Goal: Transaction & Acquisition: Download file/media

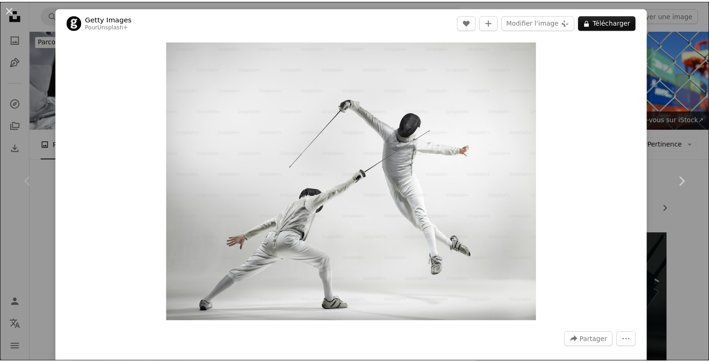
scroll to position [420, 0]
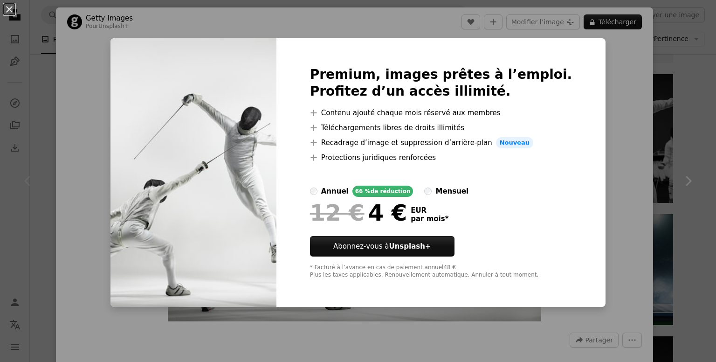
click at [6, 11] on button "An X shape" at bounding box center [9, 9] width 11 height 11
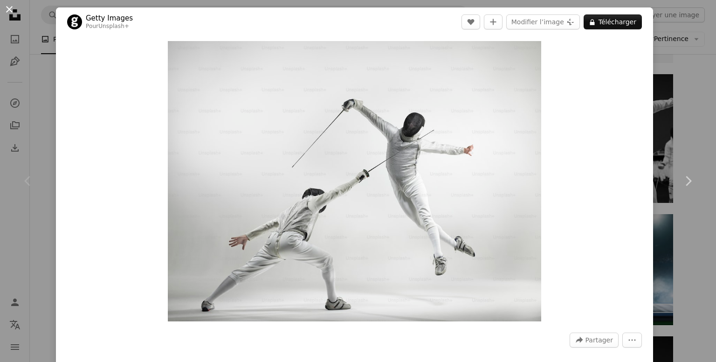
click at [7, 7] on button "An X shape" at bounding box center [9, 9] width 11 height 11
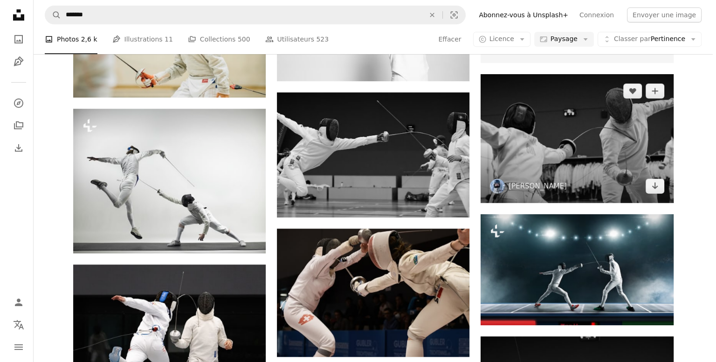
scroll to position [373, 0]
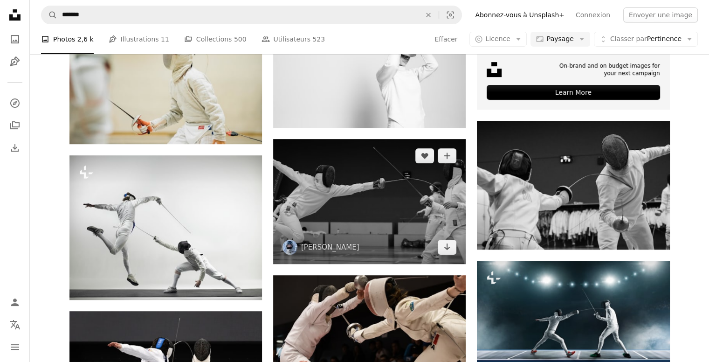
click at [423, 191] on img at bounding box center [369, 201] width 193 height 125
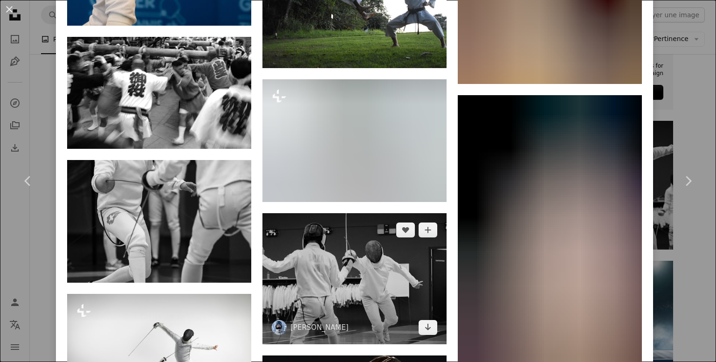
scroll to position [4804, 0]
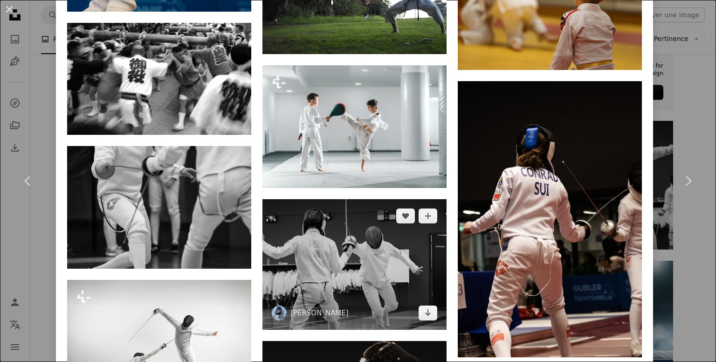
click at [354, 211] on img at bounding box center [355, 264] width 184 height 131
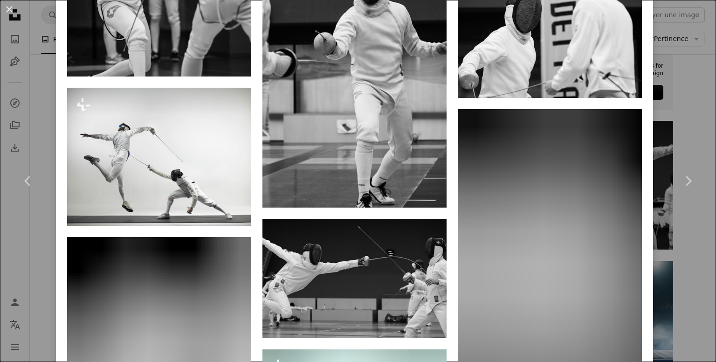
scroll to position [1306, 0]
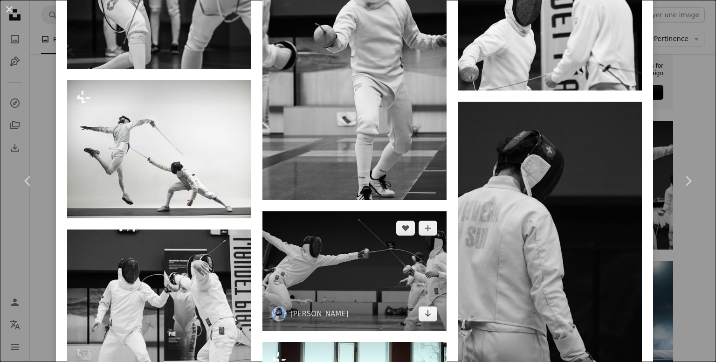
click at [344, 253] on img at bounding box center [355, 270] width 184 height 119
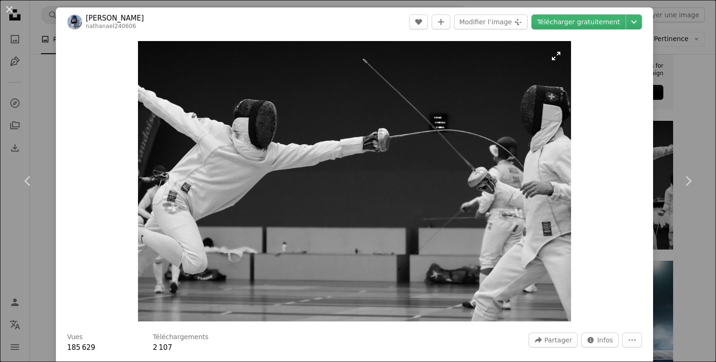
drag, startPoint x: 341, startPoint y: 114, endPoint x: 505, endPoint y: 81, distance: 167.0
click at [505, 81] on img "Zoom sur cette image" at bounding box center [354, 181] width 433 height 280
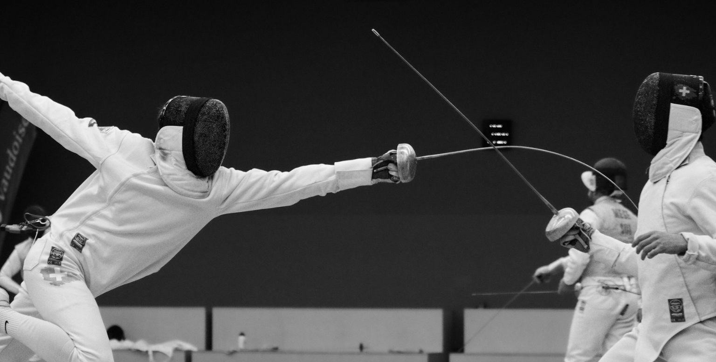
scroll to position [47, 0]
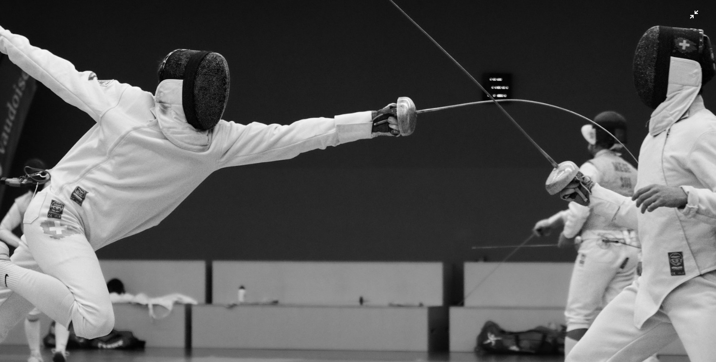
click at [683, 13] on img "Zoom arrière sur cette image" at bounding box center [358, 185] width 717 height 464
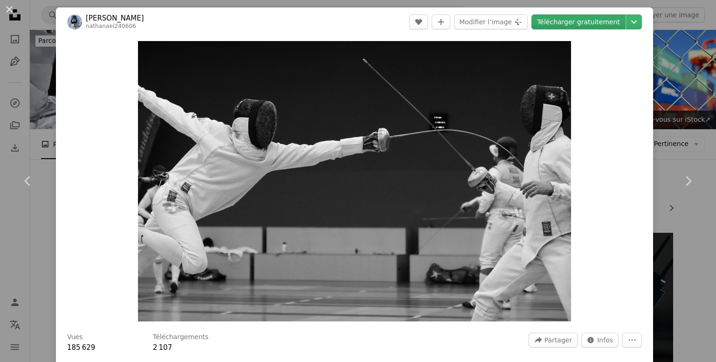
click at [604, 18] on link "Télécharger gratuitement" at bounding box center [579, 21] width 94 height 15
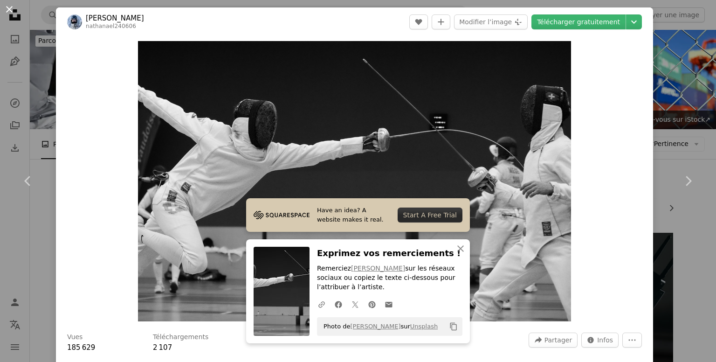
click at [11, 4] on button "An X shape" at bounding box center [9, 9] width 11 height 11
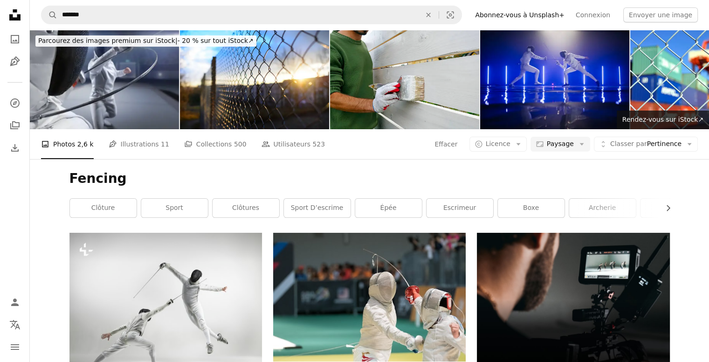
scroll to position [1353, 0]
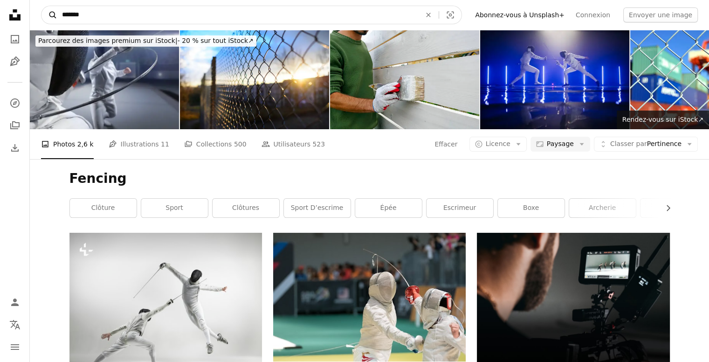
drag, startPoint x: 99, startPoint y: 19, endPoint x: 49, endPoint y: 22, distance: 50.0
click at [49, 22] on form "A magnifying glass ******* An X shape Visual search" at bounding box center [251, 15] width 421 height 19
paste input "Rechercher des visuels sur tout le site"
type input "*******"
click button "A magnifying glass" at bounding box center [50, 15] width 16 height 18
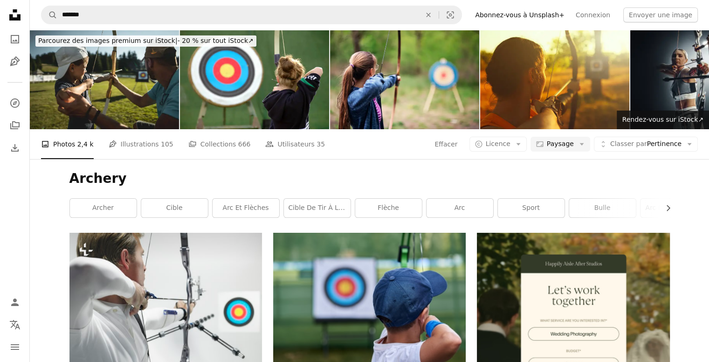
scroll to position [1119, 0]
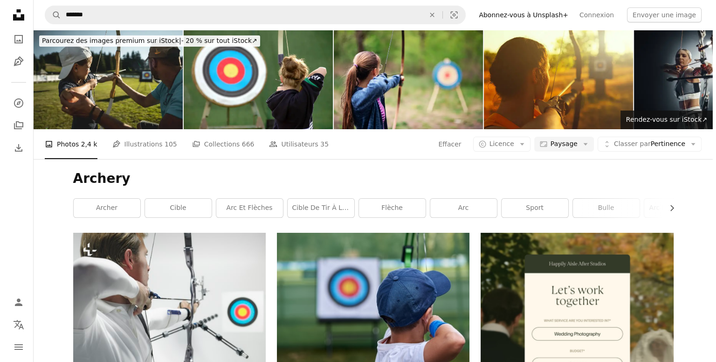
scroll to position [1352, 0]
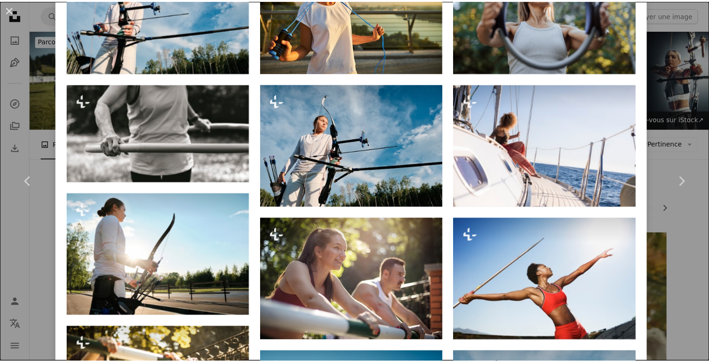
scroll to position [1306, 0]
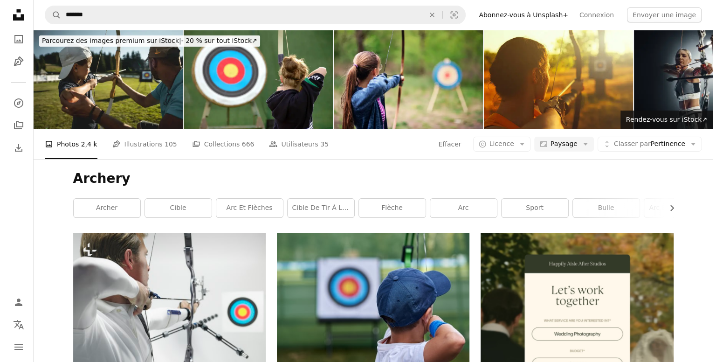
scroll to position [1911, 0]
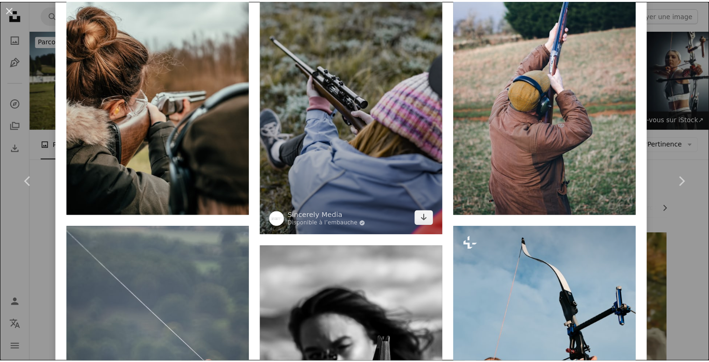
scroll to position [1119, 0]
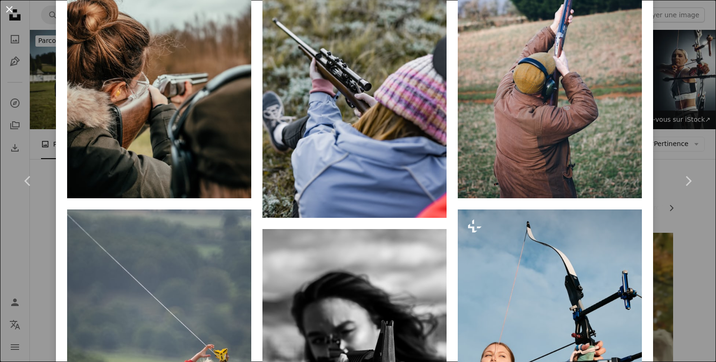
click at [10, 7] on button "An X shape" at bounding box center [9, 9] width 11 height 11
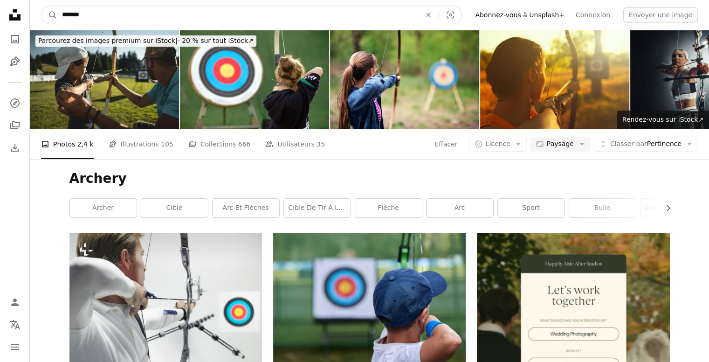
drag, startPoint x: 128, startPoint y: 15, endPoint x: 32, endPoint y: 28, distance: 97.0
click at [32, 28] on nav "A magnifying glass ******* An X shape Visual search Filters Abonnez-vous à Unsp…" at bounding box center [370, 15] width 680 height 30
paste input "Rechercher des visuels sur tout le site"
type input "*****"
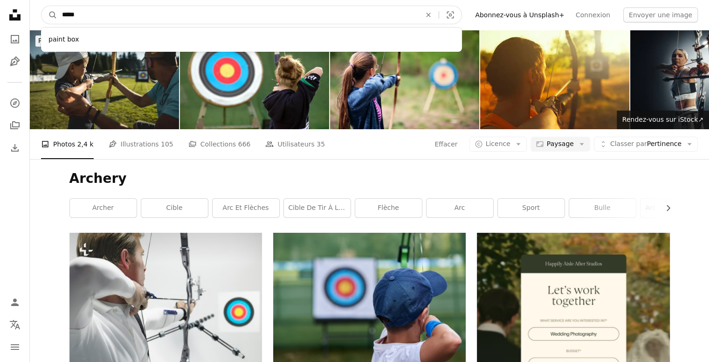
click button "A magnifying glass" at bounding box center [50, 15] width 16 height 18
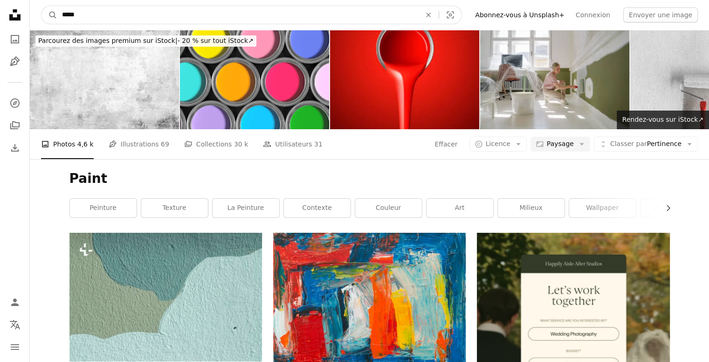
drag, startPoint x: 92, startPoint y: 18, endPoint x: 40, endPoint y: 15, distance: 51.8
click at [40, 15] on nav "A magnifying glass ***** An X shape Visual search Filters Abonnez-vous à Unspla…" at bounding box center [370, 15] width 680 height 30
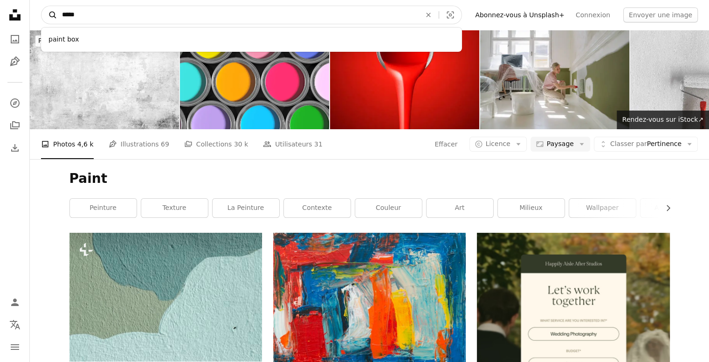
paste input "Rechercher des visuels sur tout le site"
type input "*****"
click button "A magnifying glass" at bounding box center [50, 15] width 16 height 18
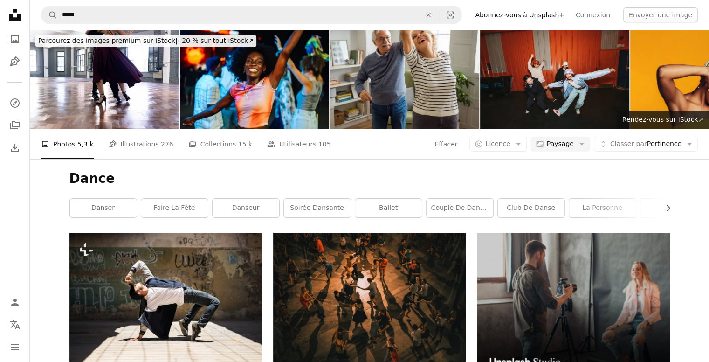
scroll to position [1543, 0]
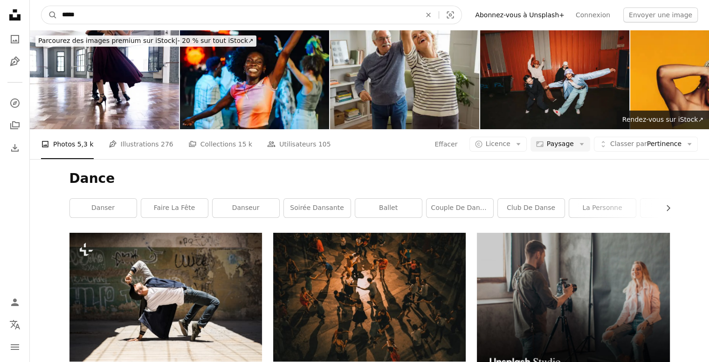
click at [156, 21] on input "*****" at bounding box center [237, 15] width 361 height 18
type input "**********"
click button "A magnifying glass" at bounding box center [50, 15] width 16 height 18
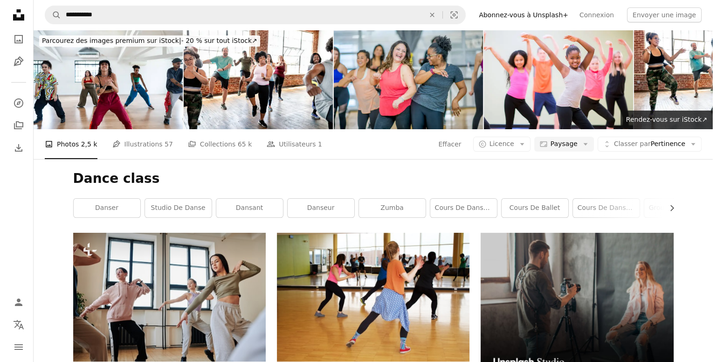
scroll to position [700, 0]
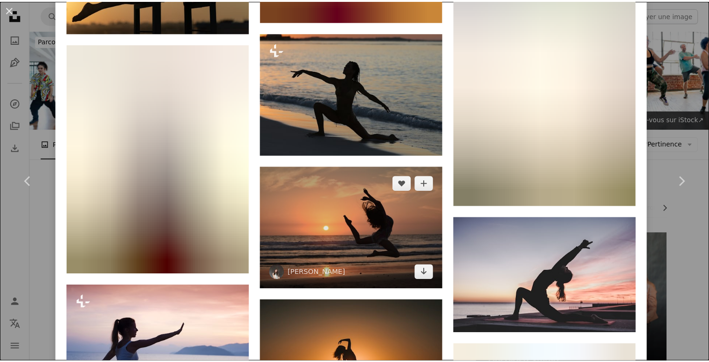
scroll to position [1119, 0]
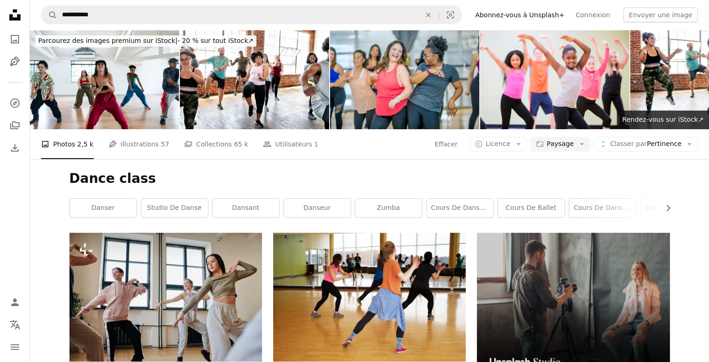
scroll to position [2472, 0]
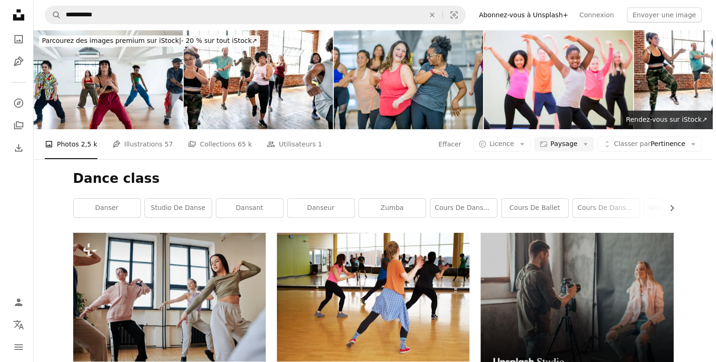
scroll to position [326, 0]
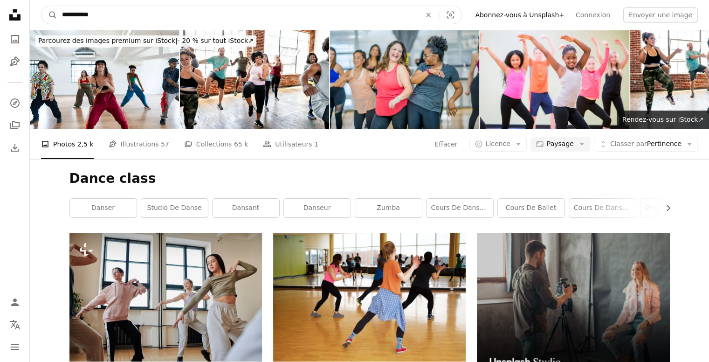
drag, startPoint x: 101, startPoint y: 13, endPoint x: 24, endPoint y: 18, distance: 77.1
paste input "Rechercher des visuels sur tout le site"
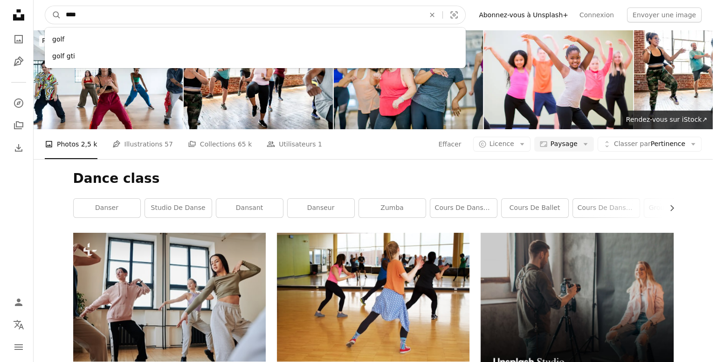
scroll to position [513, 0]
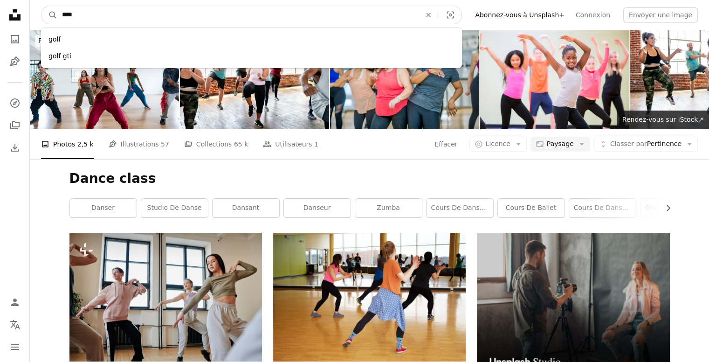
type input "****"
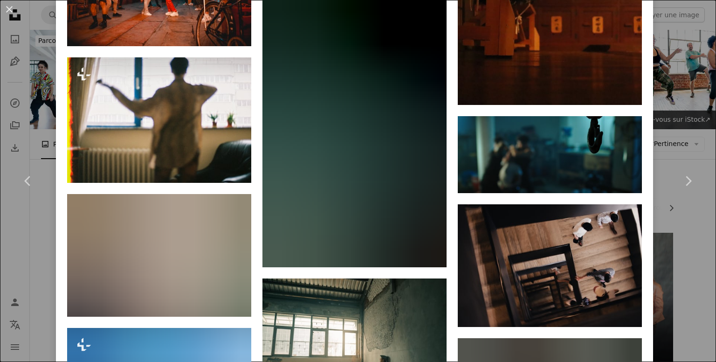
scroll to position [3474, 0]
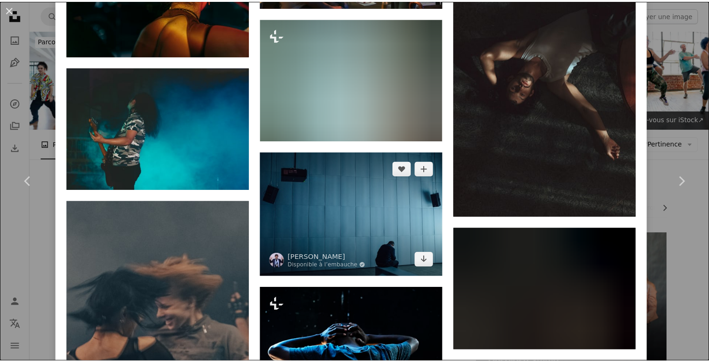
scroll to position [4164, 0]
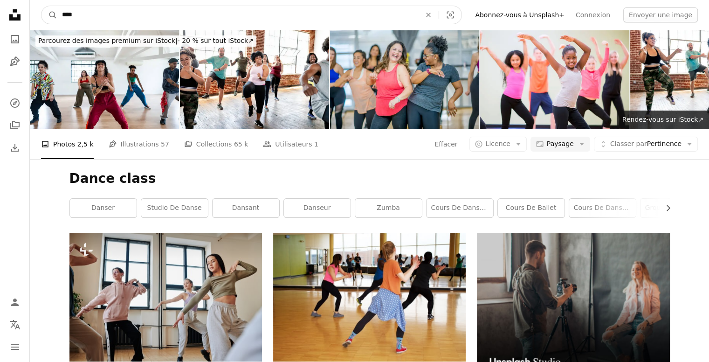
click at [168, 18] on input "****" at bounding box center [237, 15] width 361 height 18
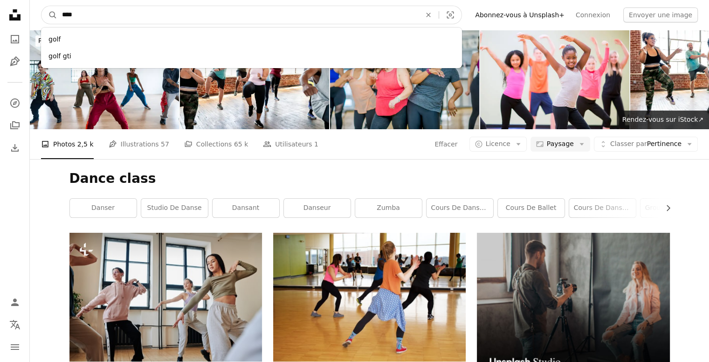
click button "A magnifying glass" at bounding box center [50, 15] width 16 height 18
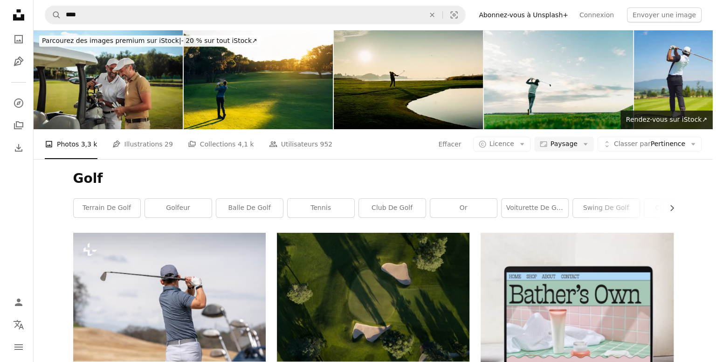
scroll to position [1026, 0]
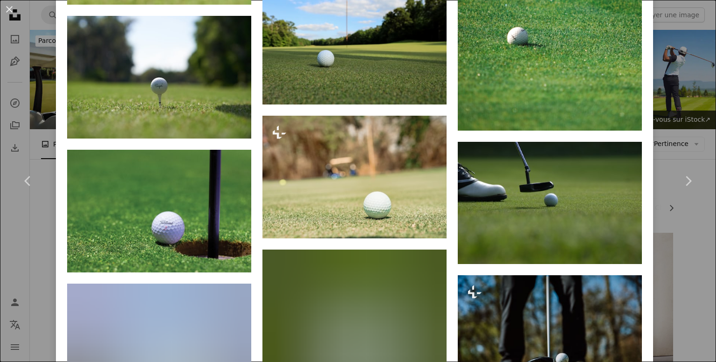
scroll to position [1493, 0]
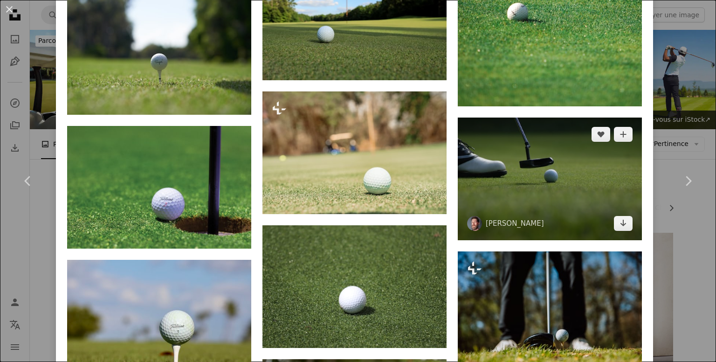
click at [523, 131] on img at bounding box center [550, 179] width 184 height 122
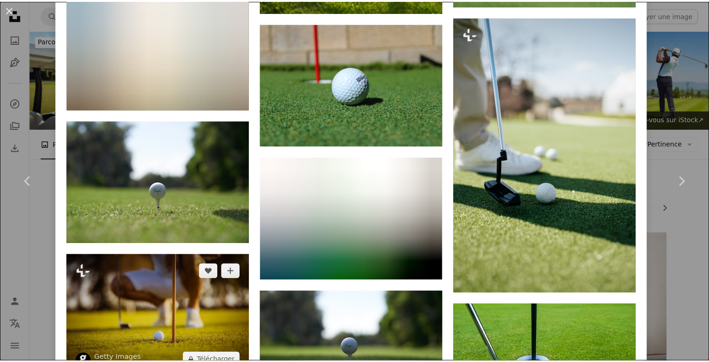
scroll to position [1866, 0]
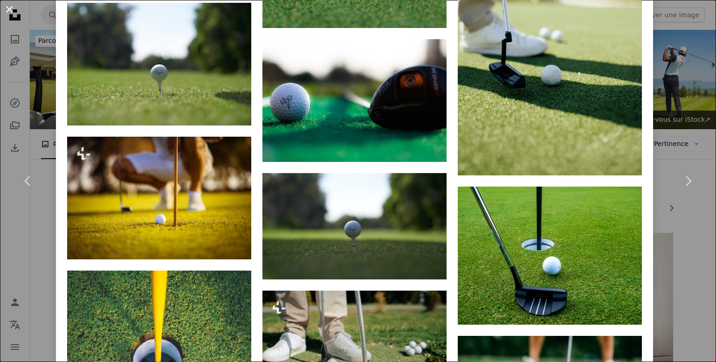
click at [4, 6] on button "An X shape" at bounding box center [9, 9] width 11 height 11
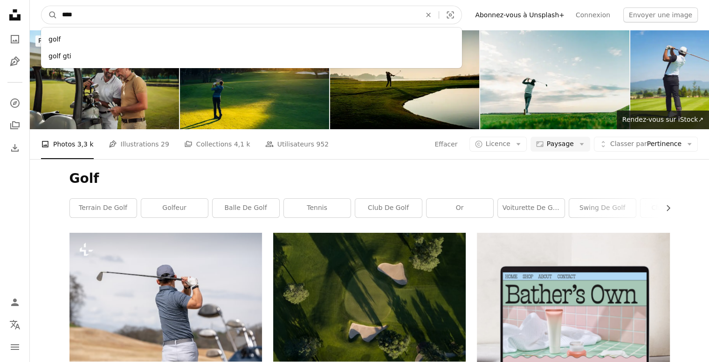
drag, startPoint x: 84, startPoint y: 6, endPoint x: 36, endPoint y: 14, distance: 48.9
click at [36, 14] on nav "A magnifying glass **** golf golf gti An X shape Visual search Filters Abonnez-…" at bounding box center [370, 15] width 680 height 30
paste input "*******"
type input "**********"
click button "A magnifying glass" at bounding box center [50, 15] width 16 height 18
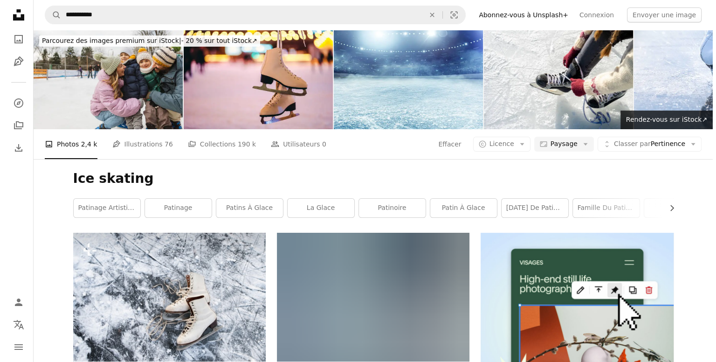
scroll to position [886, 0]
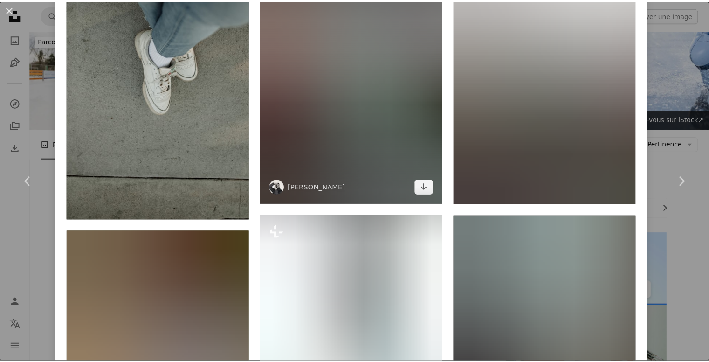
scroll to position [1632, 0]
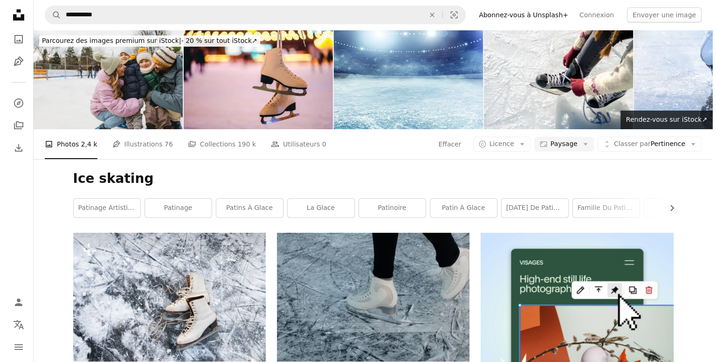
scroll to position [3282, 0]
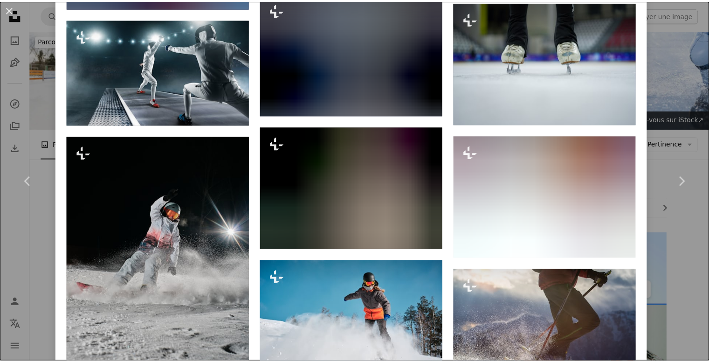
scroll to position [2612, 0]
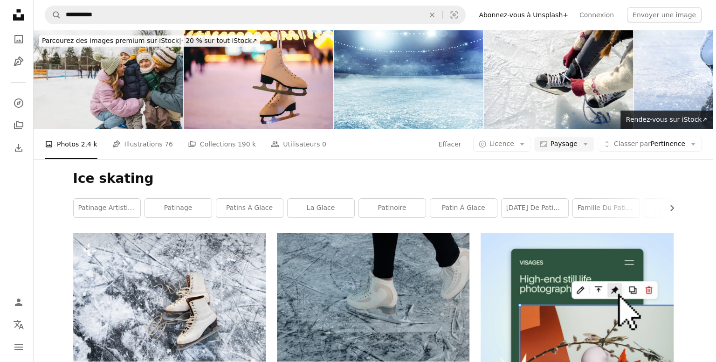
scroll to position [4214, 0]
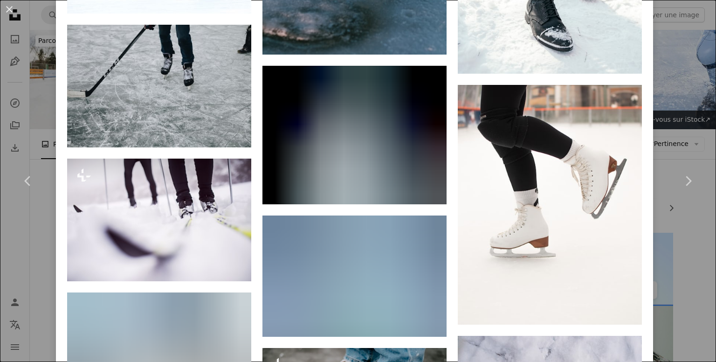
scroll to position [1702, 0]
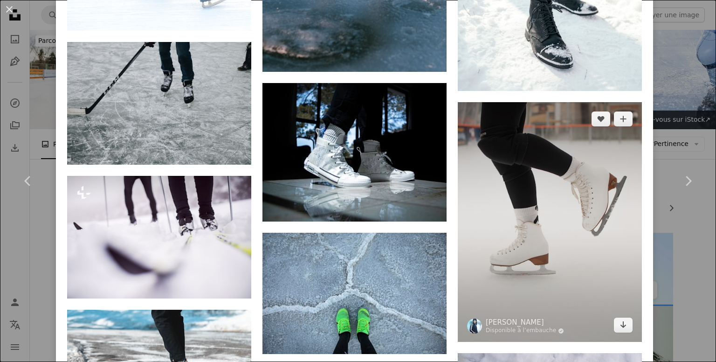
click at [576, 188] on img at bounding box center [550, 222] width 184 height 240
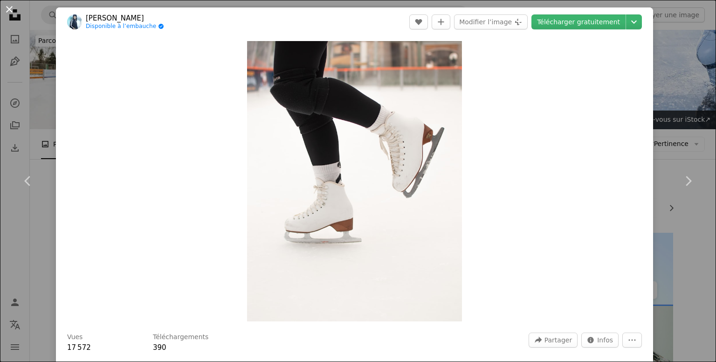
click at [9, 10] on button "An X shape" at bounding box center [9, 9] width 11 height 11
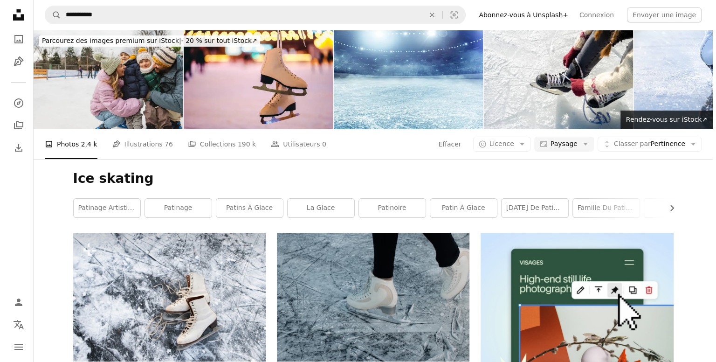
scroll to position [1882, 0]
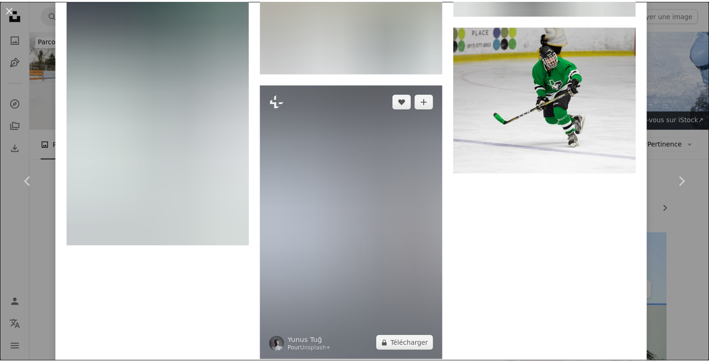
scroll to position [2612, 0]
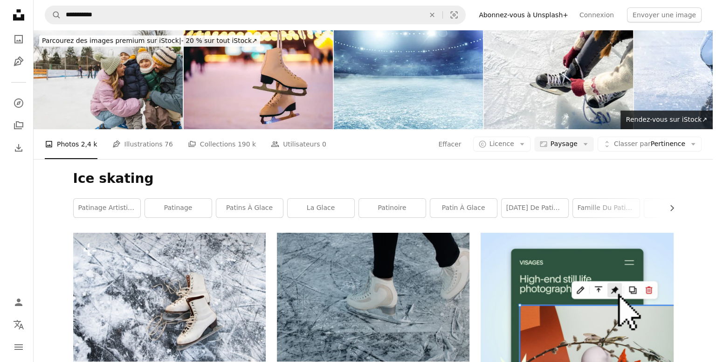
scroll to position [530, 0]
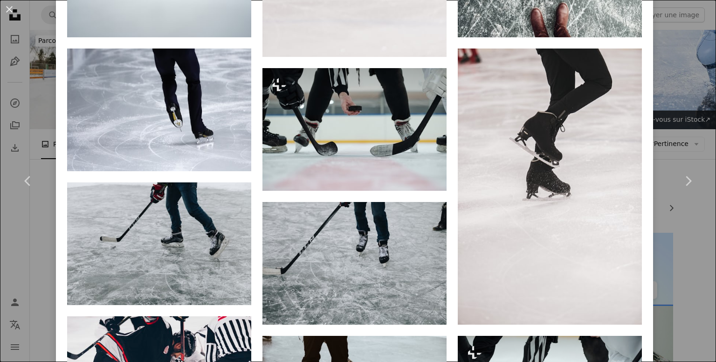
scroll to position [840, 0]
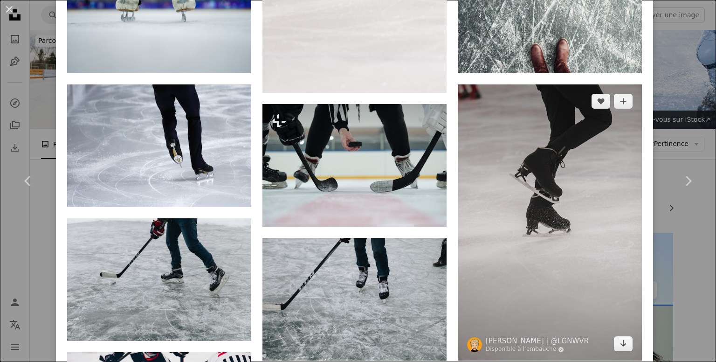
click at [513, 176] on img at bounding box center [550, 222] width 184 height 277
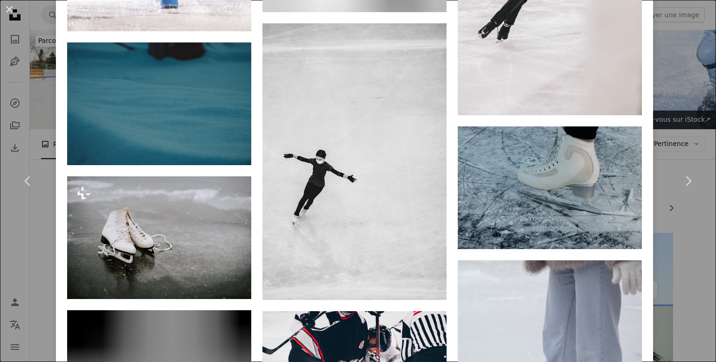
scroll to position [1999, 0]
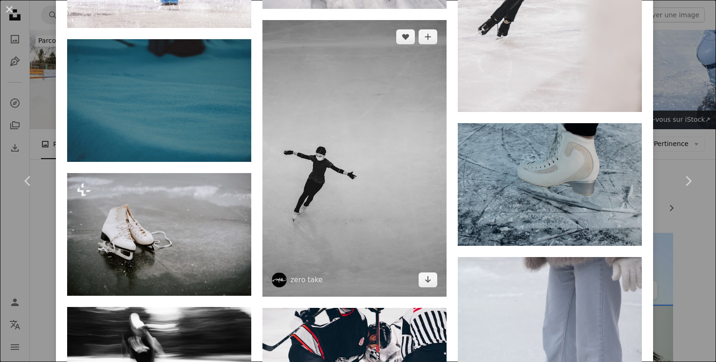
click at [358, 173] on img at bounding box center [355, 158] width 184 height 277
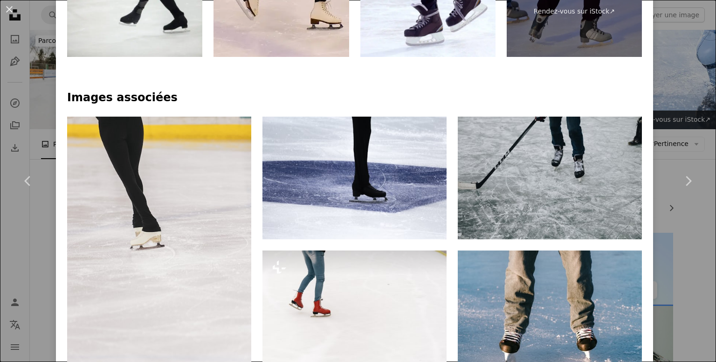
scroll to position [606, 0]
